Goal: Task Accomplishment & Management: Manage account settings

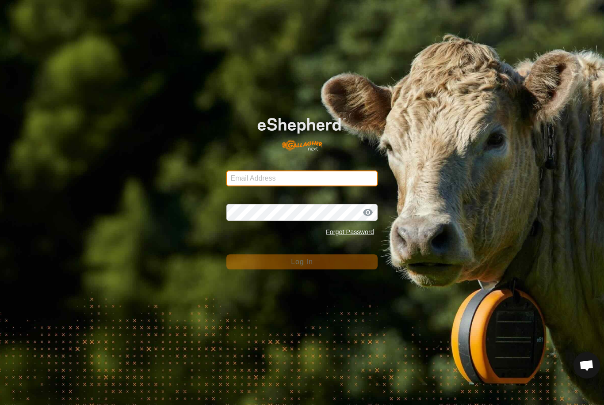
click at [341, 176] on input "Email Address" at bounding box center [301, 179] width 151 height 16
type input "Nstewart6262@gmail.com"
click at [302, 262] on button "Log In" at bounding box center [301, 262] width 151 height 15
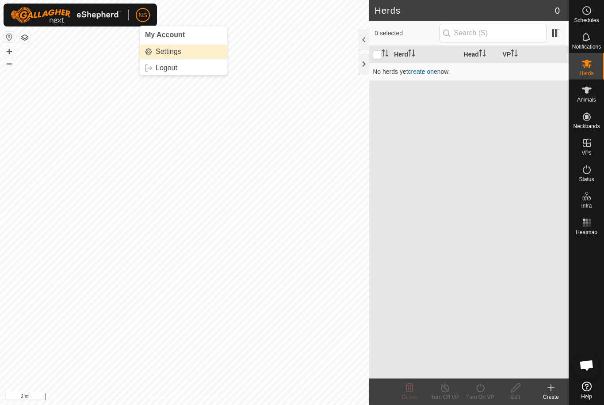
click at [152, 48] on link "Settings" at bounding box center [184, 52] width 88 height 14
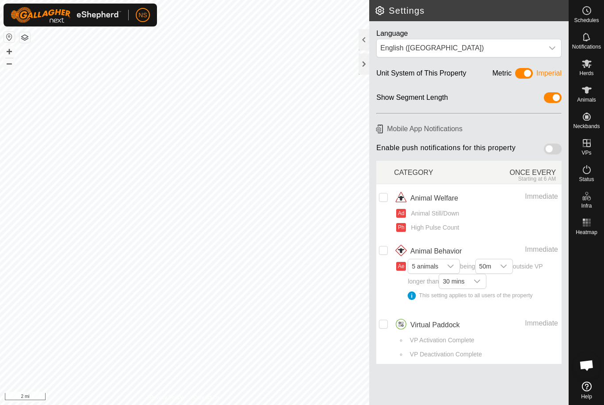
click at [550, 150] on span at bounding box center [553, 149] width 18 height 11
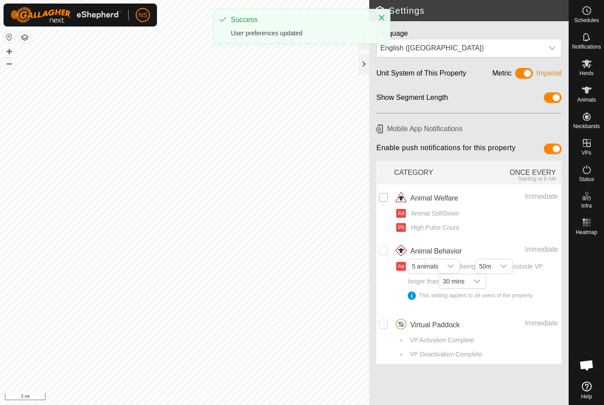
click at [384, 197] on input "checkbox" at bounding box center [383, 197] width 9 height 9
checkbox input "true"
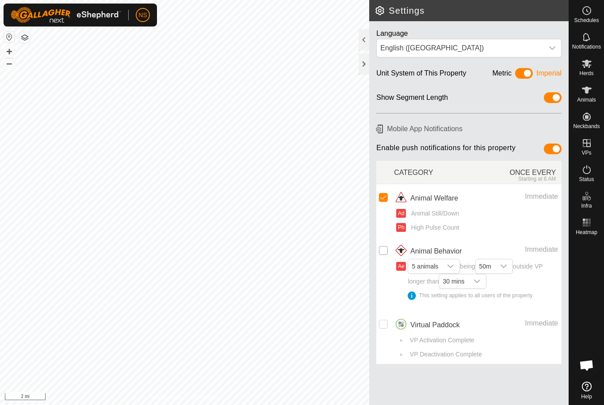
click at [385, 247] on input "Row Unselected" at bounding box center [383, 250] width 9 height 9
checkbox input "true"
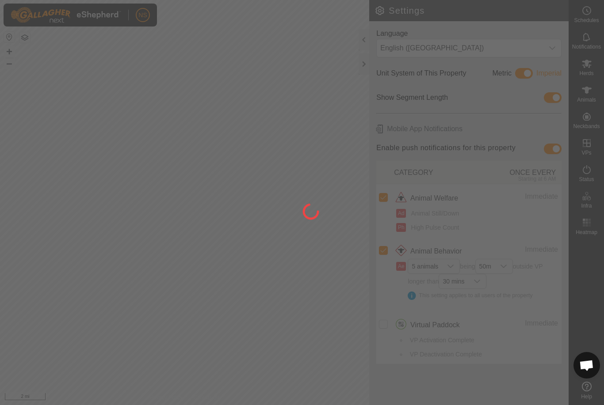
click at [505, 265] on icon "dropdown trigger" at bounding box center [503, 267] width 6 height 4
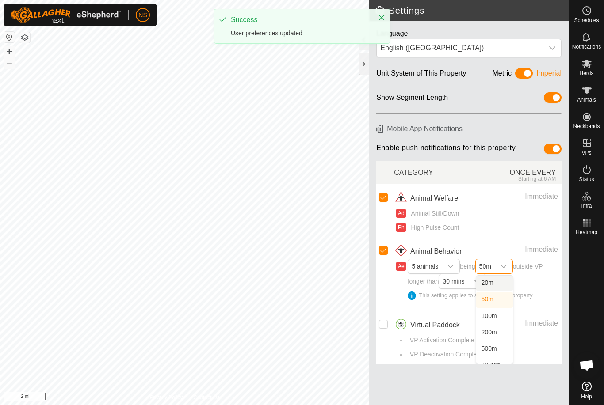
click at [502, 276] on li "20m" at bounding box center [494, 283] width 37 height 15
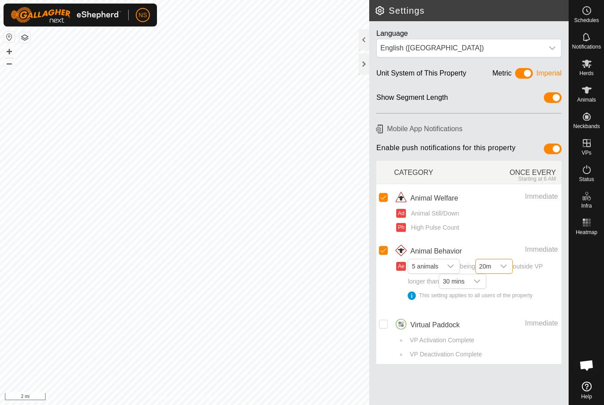
click at [520, 73] on span at bounding box center [524, 73] width 18 height 11
click at [527, 71] on span at bounding box center [524, 73] width 18 height 11
click at [431, 127] on h6 "Mobile App Notifications" at bounding box center [469, 128] width 192 height 15
click at [380, 131] on h6 "Mobile App Notifications" at bounding box center [469, 128] width 192 height 15
click at [381, 130] on h6 "Mobile App Notifications" at bounding box center [469, 128] width 192 height 15
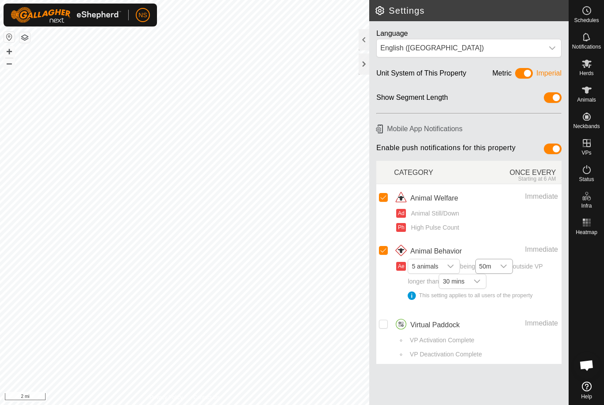
click at [387, 125] on h6 "Mobile App Notifications" at bounding box center [469, 128] width 192 height 15
click at [390, 124] on h6 "Mobile App Notifications" at bounding box center [469, 128] width 192 height 15
click at [157, 49] on span "Settings" at bounding box center [169, 51] width 26 height 7
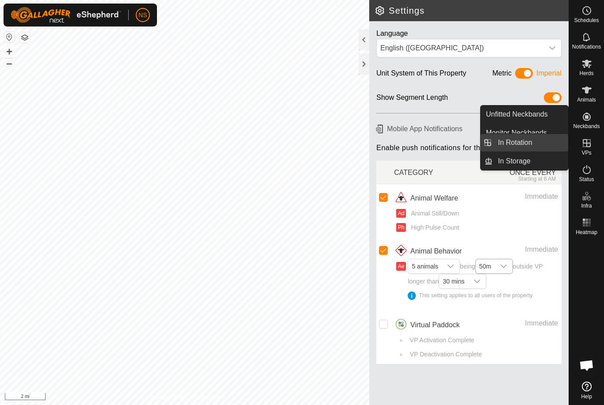
click at [539, 140] on link "In Rotation" at bounding box center [531, 143] width 76 height 18
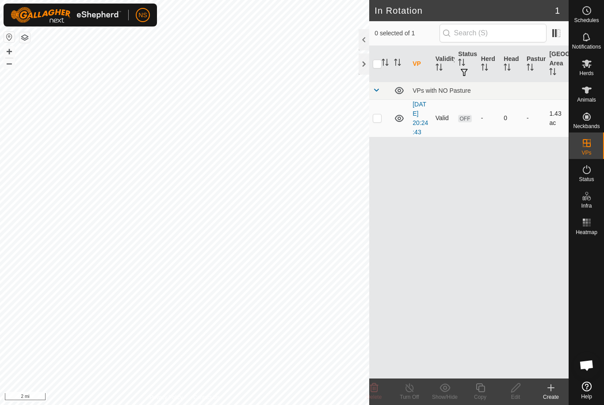
click at [468, 121] on span "OFF" at bounding box center [464, 119] width 13 height 8
click at [418, 123] on link "2025-08-30 20:24:43" at bounding box center [420, 118] width 15 height 35
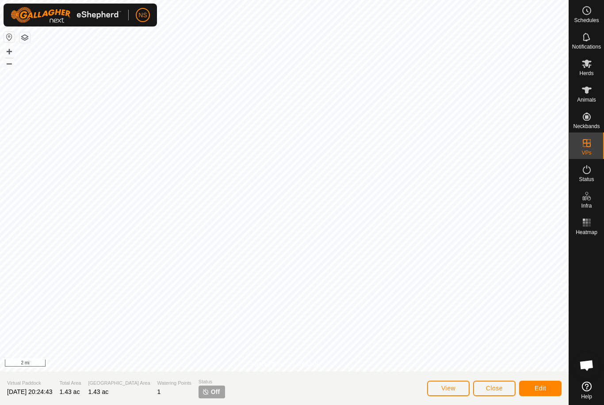
click at [10, 32] on button "button" at bounding box center [9, 37] width 11 height 11
click at [546, 389] on span "Edit" at bounding box center [540, 388] width 11 height 7
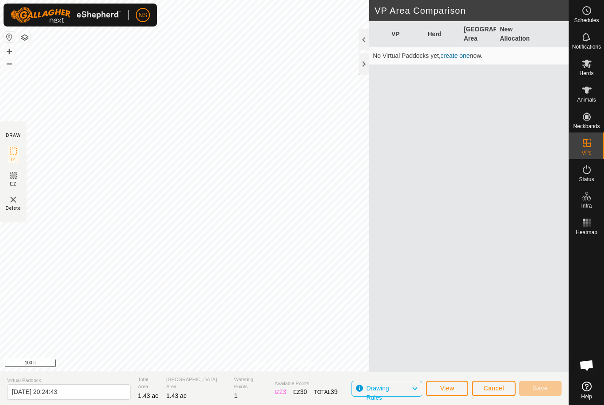
click at [9, 204] on img at bounding box center [13, 200] width 11 height 11
click at [364, 60] on div at bounding box center [364, 63] width 11 height 21
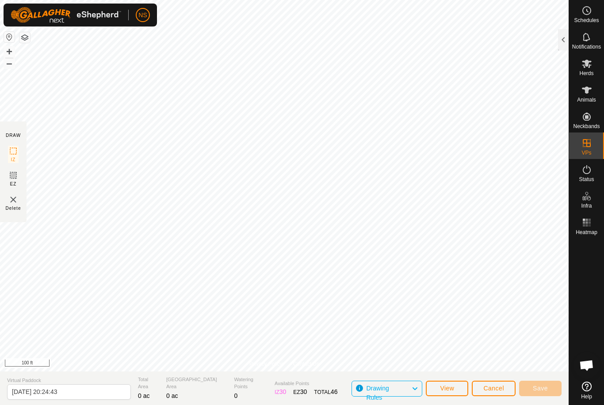
click at [487, 396] on button "Cancel" at bounding box center [494, 388] width 44 height 15
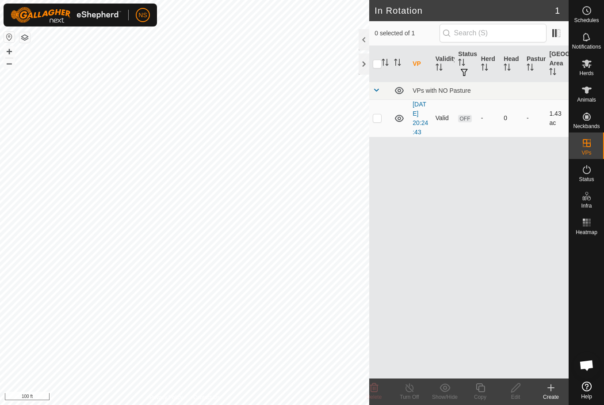
click at [382, 127] on td at bounding box center [379, 118] width 21 height 38
checkbox input "true"
click at [382, 397] on div "Delete" at bounding box center [373, 397] width 35 height 8
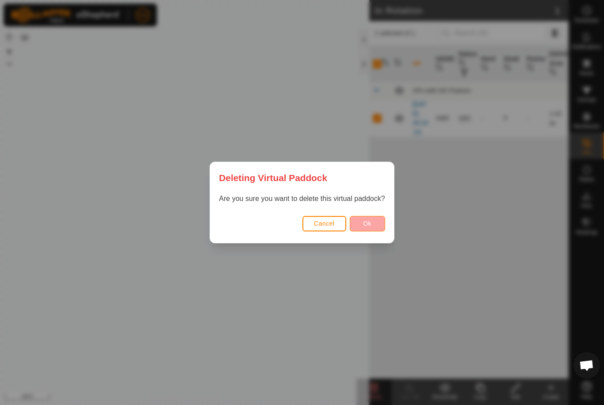
click at [372, 225] on button "Ok" at bounding box center [367, 223] width 35 height 15
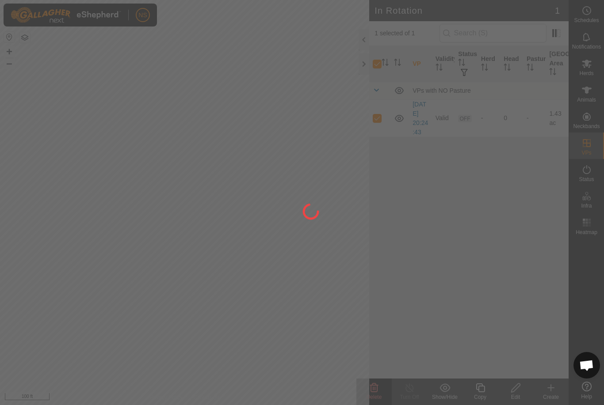
checkbox input "false"
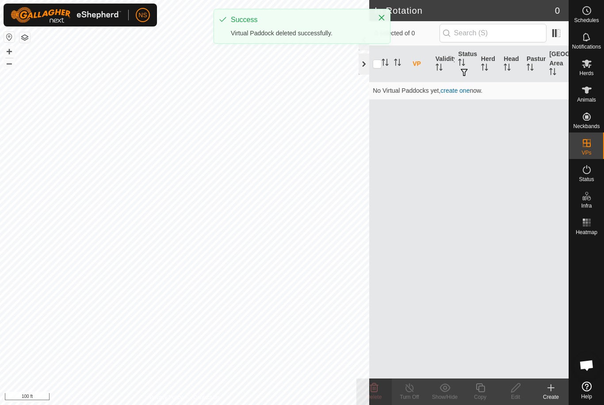
click at [359, 64] on div at bounding box center [364, 63] width 11 height 21
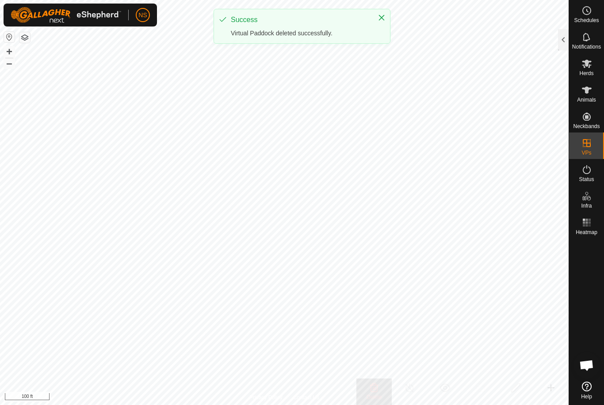
click at [386, 12] on div "Success Virtual Paddock deleted successfully." at bounding box center [302, 26] width 176 height 34
click at [375, 10] on div "Success Virtual Paddock deleted successfully." at bounding box center [302, 26] width 176 height 34
click at [378, 21] on button "Close" at bounding box center [381, 17] width 12 height 12
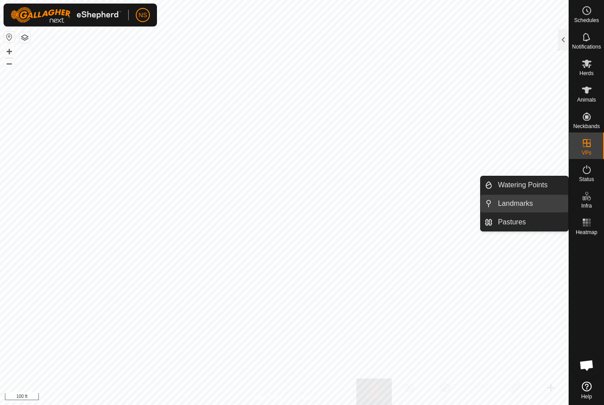
click at [524, 202] on span "Landmarks" at bounding box center [515, 204] width 35 height 11
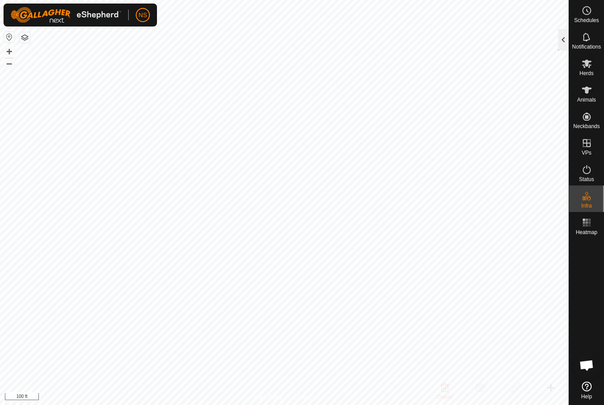
click at [566, 35] on div at bounding box center [563, 39] width 11 height 21
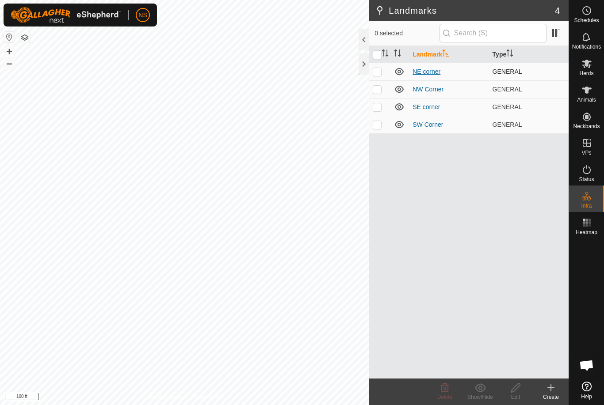
click at [421, 72] on link "NE corner" at bounding box center [427, 71] width 28 height 7
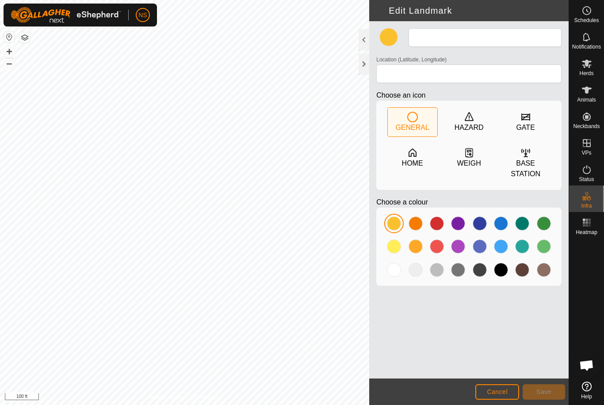
type input "NE corner"
type input "47.761326, -117.798394"
click at [497, 398] on button "Cancel" at bounding box center [497, 392] width 44 height 15
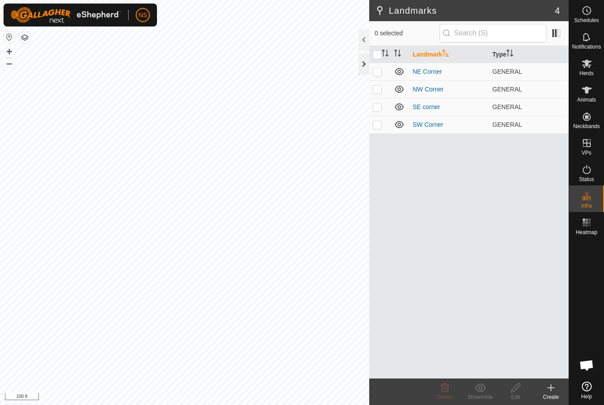
click at [360, 66] on div at bounding box center [364, 63] width 11 height 21
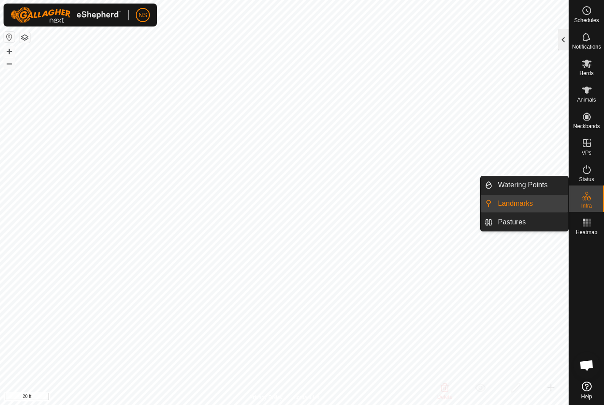
click at [563, 40] on div at bounding box center [563, 39] width 11 height 21
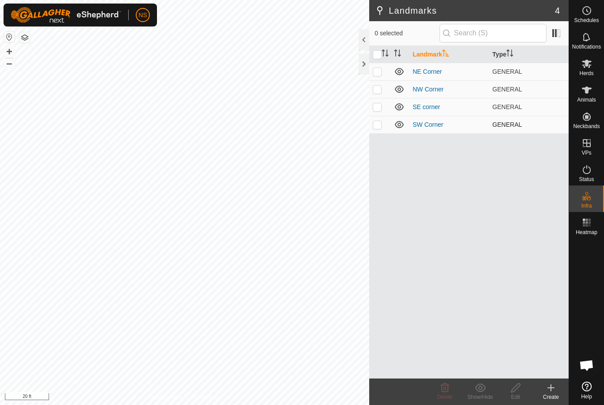
click at [378, 124] on p-checkbox at bounding box center [377, 124] width 9 height 7
checkbox input "true"
click at [519, 390] on icon at bounding box center [515, 388] width 11 height 11
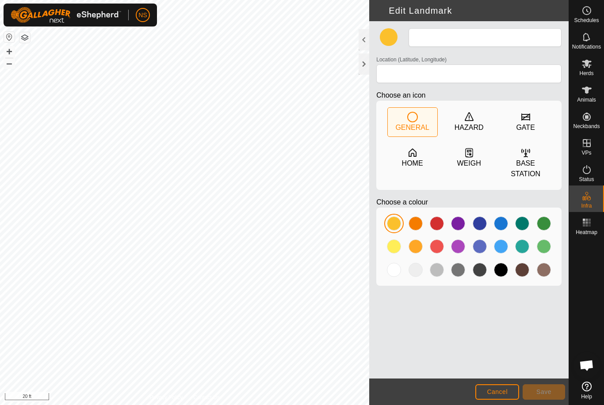
type input "SW Corner"
type input "47.759523, -117.808898"
click at [502, 390] on span "Cancel" at bounding box center [497, 392] width 21 height 7
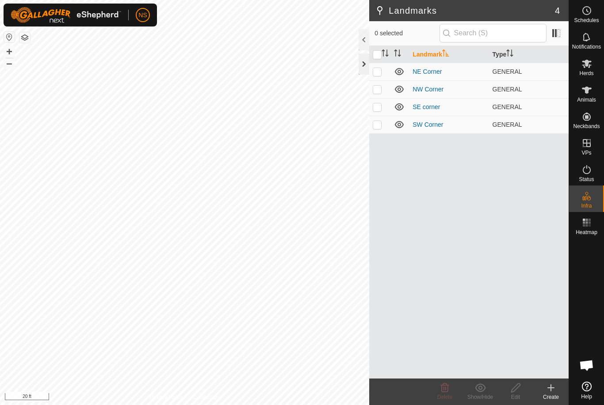
click at [360, 61] on div at bounding box center [364, 63] width 11 height 21
